Goal: Information Seeking & Learning: Stay updated

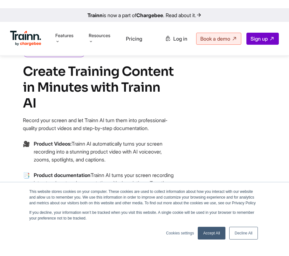
scroll to position [165, 0]
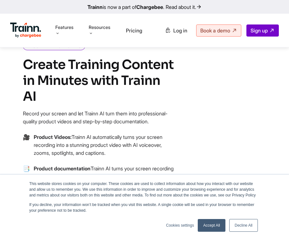
click at [194, 8] on link "Trainn is now a part of Chargebee . Read about it." at bounding box center [144, 7] width 289 height 14
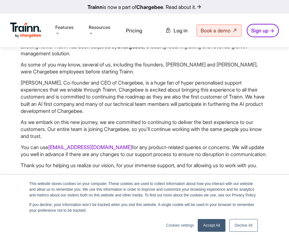
scroll to position [115, 0]
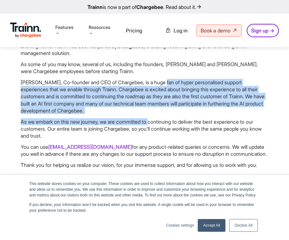
drag, startPoint x: 149, startPoint y: 81, endPoint x: 150, endPoint y: 118, distance: 36.6
click at [150, 119] on div "Exciting news: Trainn has been acquired by Chargebee , a leading recurring bill…" at bounding box center [145, 120] width 248 height 155
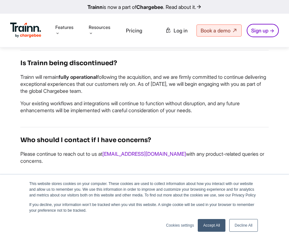
scroll to position [404, 0]
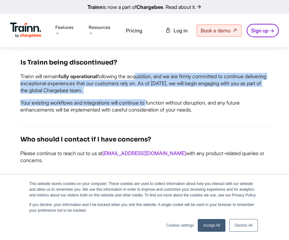
drag, startPoint x: 143, startPoint y: 87, endPoint x: 143, endPoint y: 109, distance: 21.9
click at [143, 109] on div "Trainn will remain fully operational following the acquisition, and we are firm…" at bounding box center [144, 93] width 248 height 41
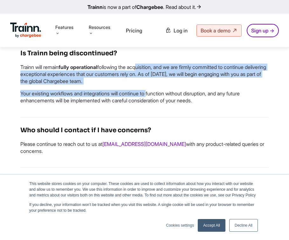
scroll to position [397, 0]
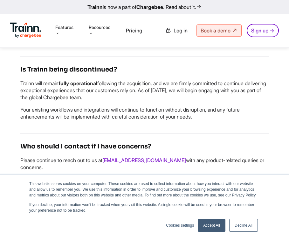
click at [179, 101] on p "Trainn will remain fully operational following the acquisition, and we are firm…" at bounding box center [144, 90] width 248 height 21
drag, startPoint x: 179, startPoint y: 98, endPoint x: 220, endPoint y: 98, distance: 41.3
click at [220, 98] on p "Trainn will remain fully operational following the acquisition, and we are firm…" at bounding box center [144, 90] width 248 height 21
click at [180, 101] on p "Trainn will remain fully operational following the acquisition, and we are firm…" at bounding box center [144, 90] width 248 height 21
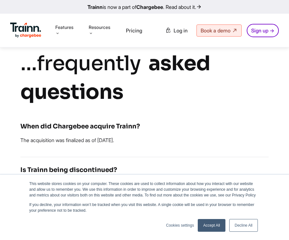
scroll to position [0, 0]
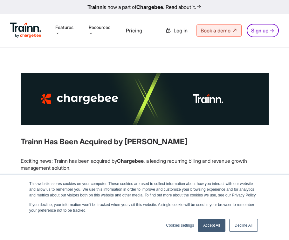
click at [210, 227] on link "Accept All" at bounding box center [212, 225] width 28 height 13
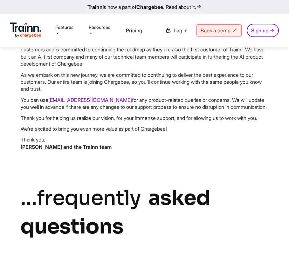
scroll to position [161, 0]
